Goal: Task Accomplishment & Management: Use online tool/utility

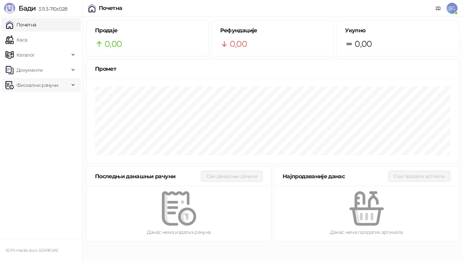
click at [43, 84] on span "Фискални рачуни" at bounding box center [37, 85] width 42 height 14
click at [270, 6] on span "SG" at bounding box center [452, 8] width 11 height 11
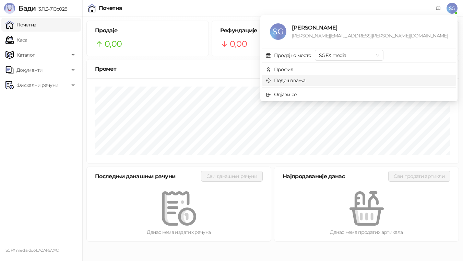
click at [270, 81] on link "Подешавања" at bounding box center [286, 80] width 40 height 6
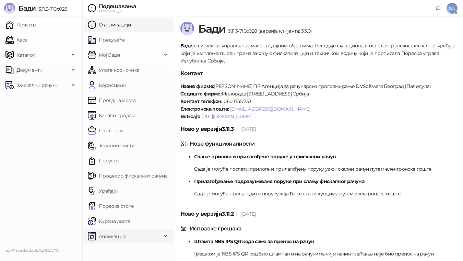
click at [121, 186] on span "Апликације" at bounding box center [113, 236] width 28 height 14
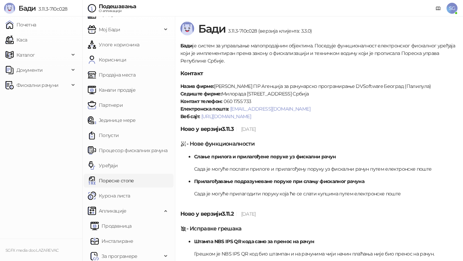
scroll to position [29, 0]
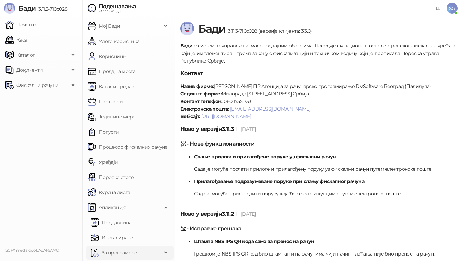
click at [140, 186] on span "За програмере" at bounding box center [126, 253] width 71 height 14
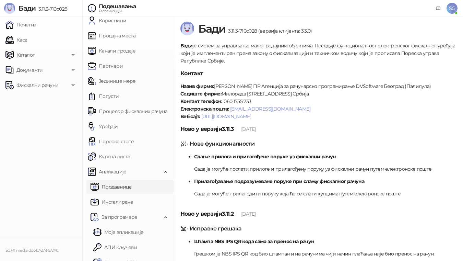
scroll to position [74, 0]
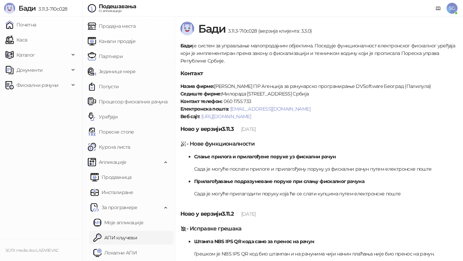
click at [129, 186] on link "АПИ кључеви" at bounding box center [115, 238] width 44 height 14
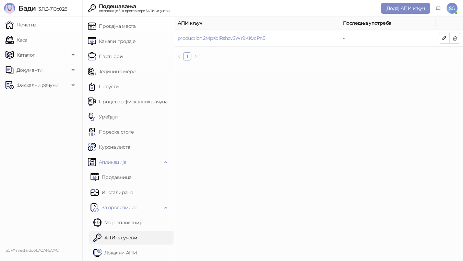
click at [126, 186] on link "Локални АПИ" at bounding box center [115, 253] width 44 height 14
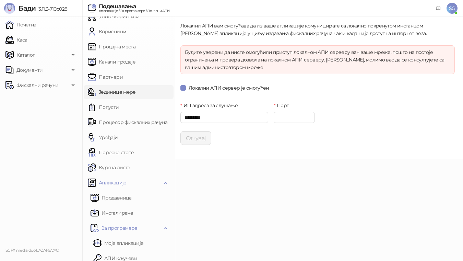
scroll to position [74, 0]
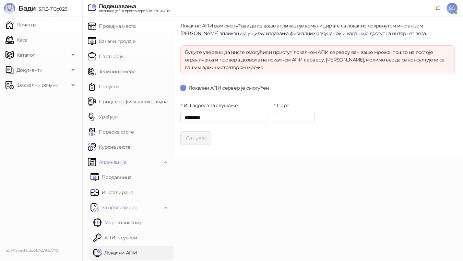
click at [128, 186] on link "Локални АПИ" at bounding box center [115, 253] width 44 height 14
click at [118, 186] on link "АПИ кључеви" at bounding box center [115, 238] width 44 height 14
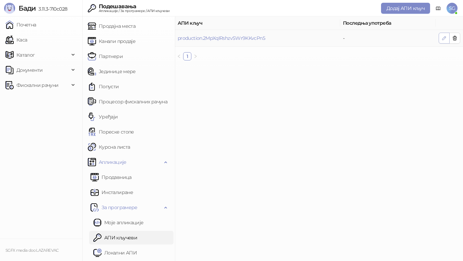
click at [270, 38] on icon "button" at bounding box center [444, 37] width 5 height 5
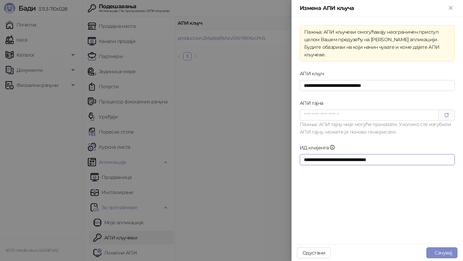
drag, startPoint x: 361, startPoint y: 150, endPoint x: 219, endPoint y: 148, distance: 142.1
click at [221, 149] on div "**********" at bounding box center [231, 130] width 463 height 261
click at [270, 7] on button "Close" at bounding box center [451, 8] width 8 height 8
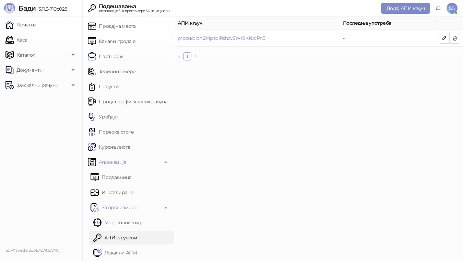
click at [270, 131] on main "АПИ кључ Последња употреба production.2MpXqIRshzvSWr9KKvcPn5 - 1" at bounding box center [319, 138] width 288 height 244
click at [270, 38] on icon "button" at bounding box center [444, 37] width 5 height 5
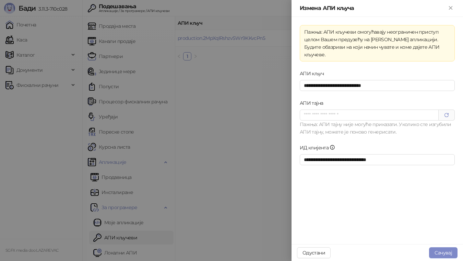
click at [204, 86] on div at bounding box center [231, 130] width 463 height 261
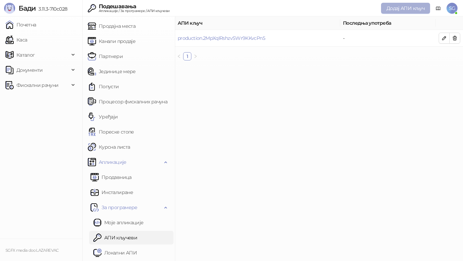
click at [270, 11] on span "Додај АПИ кључ" at bounding box center [406, 8] width 38 height 6
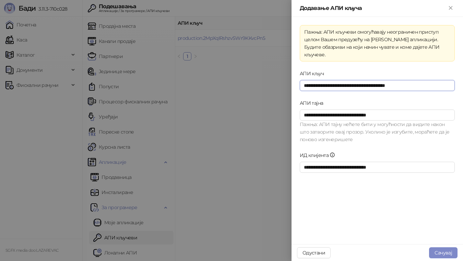
drag, startPoint x: 320, startPoint y: 79, endPoint x: 267, endPoint y: 81, distance: 52.9
click at [270, 80] on div "**********" at bounding box center [231, 130] width 463 height 261
click at [270, 186] on button "Одустани" at bounding box center [314, 252] width 34 height 11
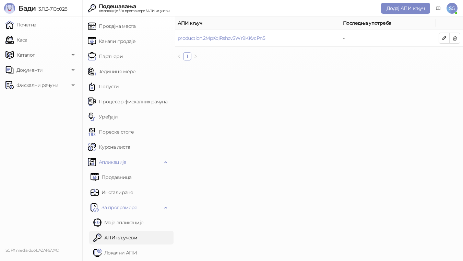
click at [263, 163] on main "АПИ кључ Последња употреба production.2MpXqIRshzvSWr9KKvcPn5 - 1" at bounding box center [319, 138] width 288 height 244
click at [36, 29] on link "Почетна" at bounding box center [20, 25] width 31 height 14
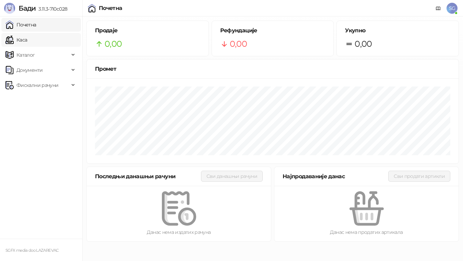
click at [27, 36] on link "Каса" at bounding box center [16, 40] width 22 height 14
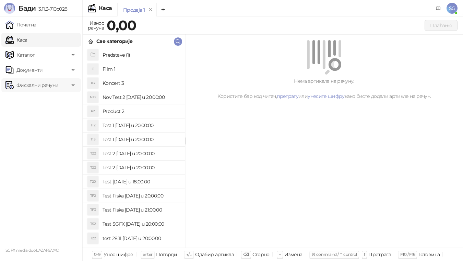
click at [71, 81] on div "Фискални рачуни" at bounding box center [41, 85] width 80 height 14
click at [54, 98] on link "Издати рачуни" at bounding box center [31, 100] width 46 height 14
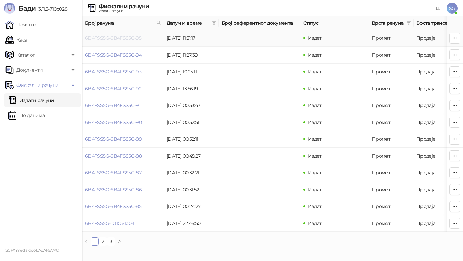
click at [117, 40] on link "6B4FSS5G-6B4FSS5G-95" at bounding box center [113, 38] width 56 height 6
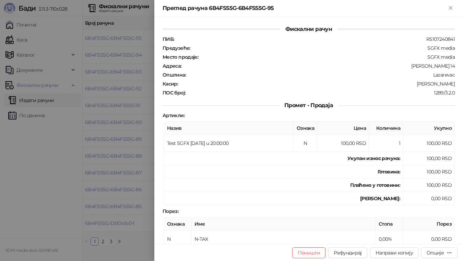
click at [90, 99] on div at bounding box center [231, 130] width 463 height 261
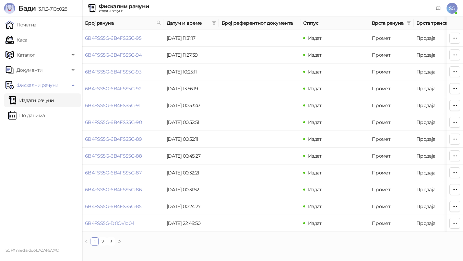
click at [270, 10] on span "SG" at bounding box center [452, 8] width 11 height 11
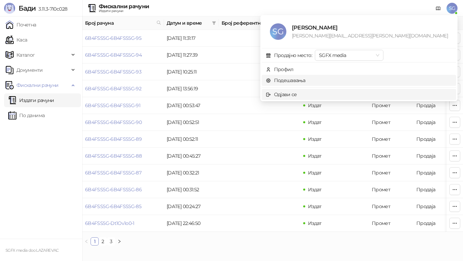
click at [270, 79] on link "Подешавања" at bounding box center [286, 80] width 40 height 6
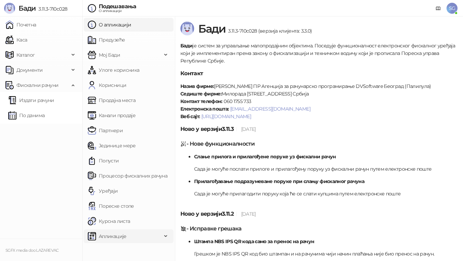
click at [137, 186] on span "Апликације" at bounding box center [125, 236] width 74 height 14
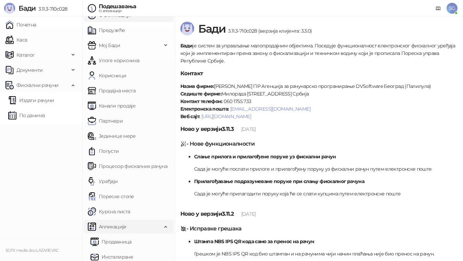
scroll to position [29, 0]
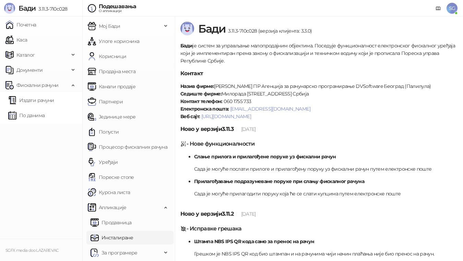
click at [133, 186] on link "Инсталиране" at bounding box center [112, 238] width 43 height 14
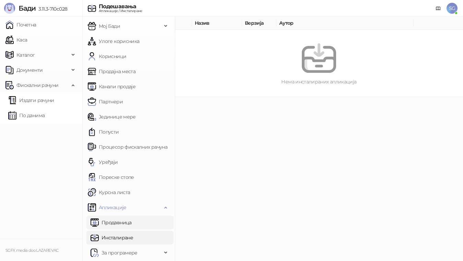
click at [132, 186] on link "Продавница" at bounding box center [111, 223] width 41 height 14
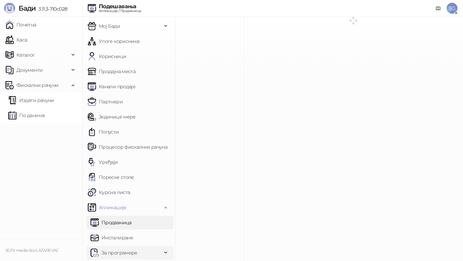
click at [137, 186] on span "За програмере" at bounding box center [126, 253] width 71 height 14
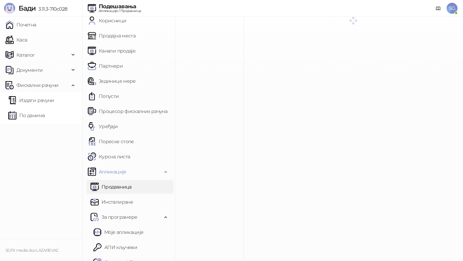
scroll to position [74, 0]
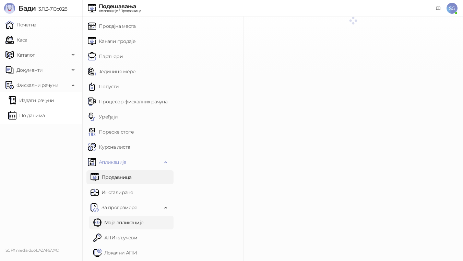
click at [139, 186] on link "Моје апликације" at bounding box center [118, 223] width 50 height 14
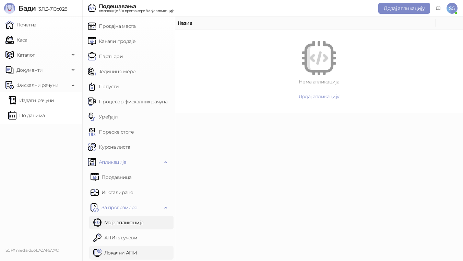
click at [129, 186] on link "Локални АПИ" at bounding box center [115, 253] width 44 height 14
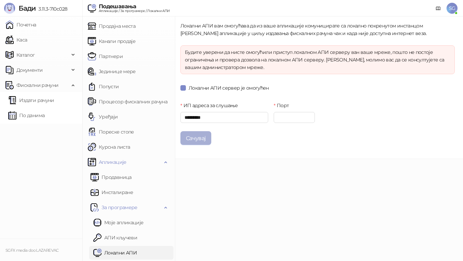
click at [191, 137] on button "Сачувај" at bounding box center [196, 138] width 31 height 14
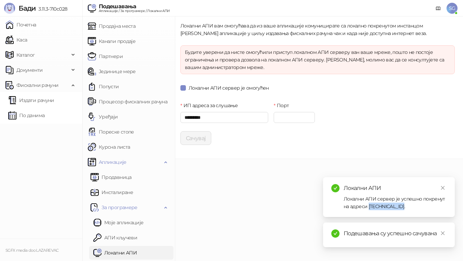
drag, startPoint x: 369, startPoint y: 206, endPoint x: 396, endPoint y: 207, distance: 26.5
click at [270, 186] on div "Локални АПИ сервер је успешно покренут на адреси [TECHNICAL_ID]." at bounding box center [395, 202] width 103 height 15
copy div "[TECHNICAL_ID]"
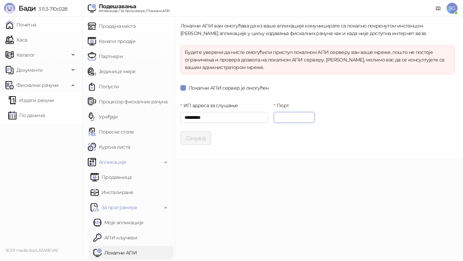
click at [270, 116] on input "****" at bounding box center [294, 117] width 41 height 11
click at [270, 186] on main "Локални АПИ вам омогућава да из ваше апликације комуницирате са локално покрену…" at bounding box center [319, 138] width 288 height 244
drag, startPoint x: 17, startPoint y: 1, endPoint x: 22, endPoint y: 182, distance: 181.3
click at [22, 182] on ul "Почетна [PERSON_NAME] Документи Фискални рачуни Издати рачуни По данима" at bounding box center [41, 127] width 82 height 222
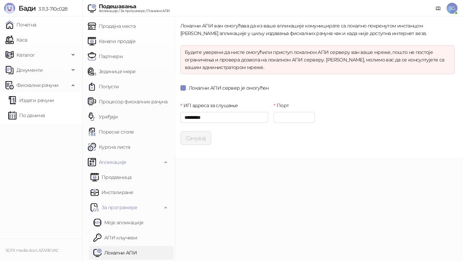
click at [130, 186] on link "Локални АПИ" at bounding box center [115, 253] width 44 height 14
drag, startPoint x: 211, startPoint y: 115, endPoint x: 136, endPoint y: 113, distance: 74.9
click at [136, 113] on div "О апликацији Предузеће Мој [PERSON_NAME] Улоге корисника Корисници Продајна мес…" at bounding box center [272, 138] width 381 height 244
type input "*****"
click at [219, 118] on input "*********" at bounding box center [225, 117] width 88 height 11
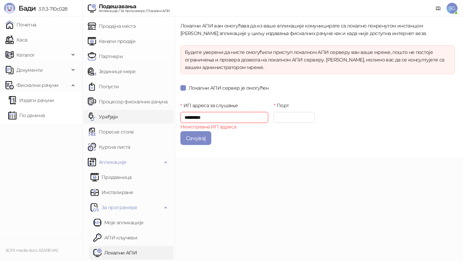
drag, startPoint x: 195, startPoint y: 117, endPoint x: 154, endPoint y: 118, distance: 40.2
click at [156, 117] on div "О апликацији Предузеће Мој [PERSON_NAME] Улоге корисника Корисници Продајна мес…" at bounding box center [272, 138] width 381 height 244
paste input "********"
click at [225, 118] on input "**********" at bounding box center [225, 117] width 88 height 11
click at [229, 119] on input "**********" at bounding box center [225, 117] width 88 height 11
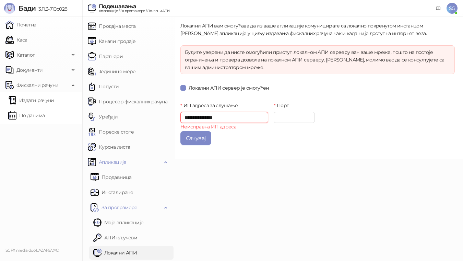
click at [175, 117] on div "**********" at bounding box center [272, 138] width 381 height 244
type input "*********"
click at [199, 138] on button "Сачувај" at bounding box center [196, 138] width 31 height 14
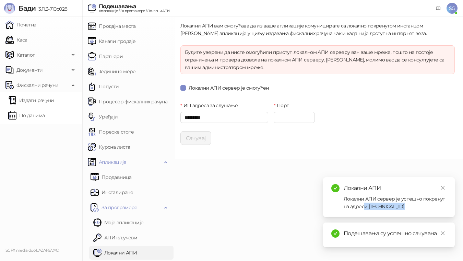
drag, startPoint x: 388, startPoint y: 207, endPoint x: 366, endPoint y: 208, distance: 22.3
click at [270, 186] on div "Локални АПИ сервер је успешно покренут на адреси [TECHNICAL_ID]." at bounding box center [395, 202] width 103 height 15
drag, startPoint x: 371, startPoint y: 206, endPoint x: 395, endPoint y: 207, distance: 24.4
click at [270, 186] on div "Локални АПИ сервер је успешно покренут на адреси [TECHNICAL_ID]." at bounding box center [395, 202] width 103 height 15
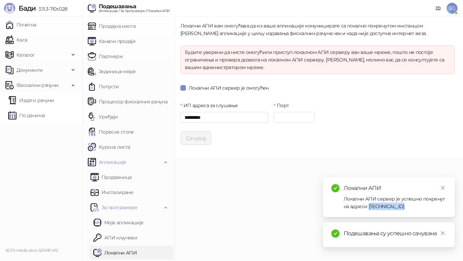
copy div "[TECHNICAL_ID]"
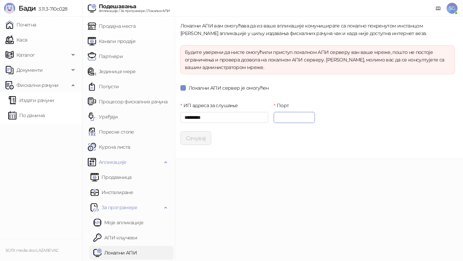
click at [270, 119] on input "****" at bounding box center [294, 117] width 41 height 11
click at [216, 120] on input "*********" at bounding box center [225, 117] width 88 height 11
click at [229, 89] on span "Локални АПИ сервер је омогућен" at bounding box center [229, 88] width 86 height 8
click at [196, 137] on button "Сачувај" at bounding box center [196, 138] width 31 height 14
click at [194, 89] on span "Локални АПИ сервер је омогућен" at bounding box center [229, 88] width 86 height 8
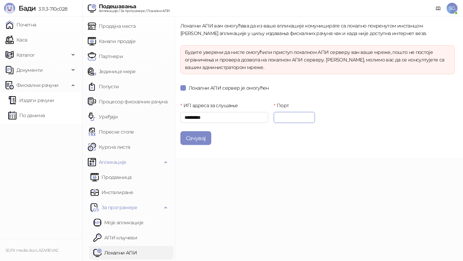
click at [270, 115] on input "****" at bounding box center [294, 117] width 41 height 11
click at [270, 116] on input "****" at bounding box center [294, 117] width 41 height 11
type input "****"
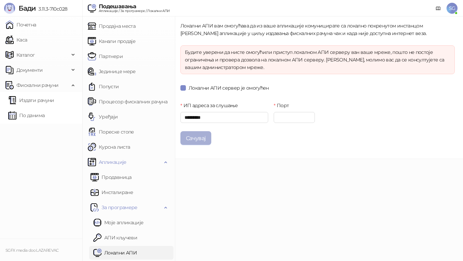
click at [191, 138] on button "Сачувај" at bounding box center [196, 138] width 31 height 14
click at [270, 186] on main "Локални АПИ вам омогућава да из ваше апликације комуницирате са локално покрену…" at bounding box center [319, 138] width 288 height 244
click at [35, 27] on link "Почетна" at bounding box center [20, 25] width 31 height 14
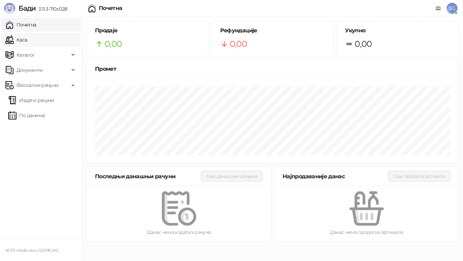
click at [27, 42] on link "Каса" at bounding box center [16, 40] width 22 height 14
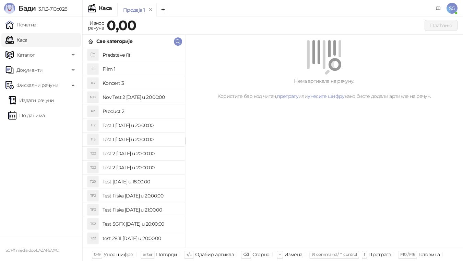
click at [129, 57] on h4 "Predstave (1)" at bounding box center [141, 54] width 77 height 11
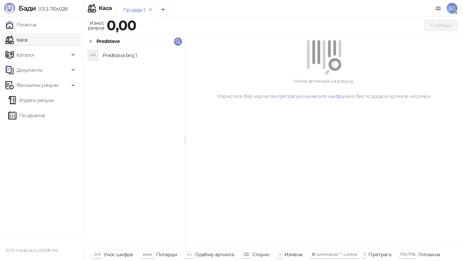
click at [119, 55] on h4 "Predstava broj 1" at bounding box center [141, 55] width 77 height 11
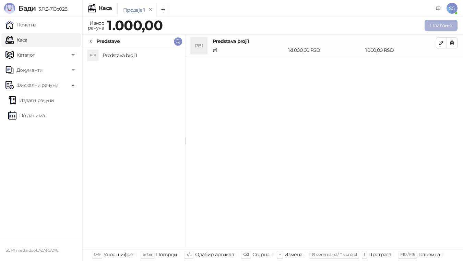
click at [270, 27] on button "Плаћање" at bounding box center [441, 25] width 33 height 11
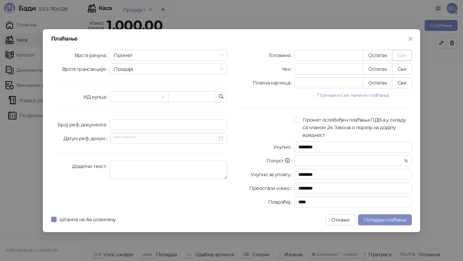
click at [270, 55] on button "Све" at bounding box center [402, 55] width 20 height 11
type input "****"
click at [138, 95] on input "search" at bounding box center [136, 97] width 44 height 10
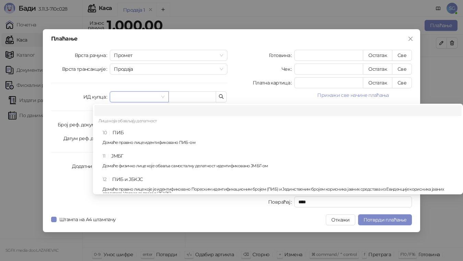
click at [61, 99] on div "ИД купца" at bounding box center [80, 96] width 59 height 11
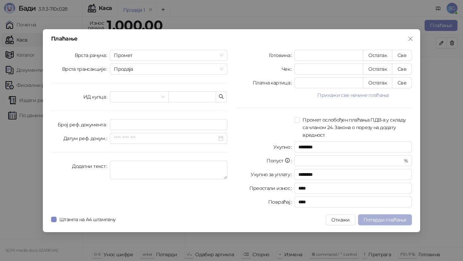
click at [270, 186] on span "Потврди плаћање" at bounding box center [385, 220] width 43 height 6
